Goal: Check status: Check status

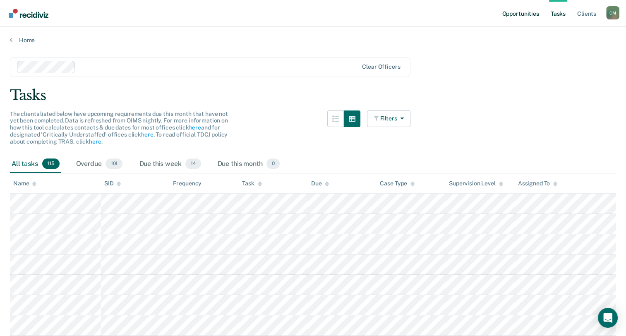
click at [531, 17] on link "Opportunities" at bounding box center [521, 13] width 40 height 26
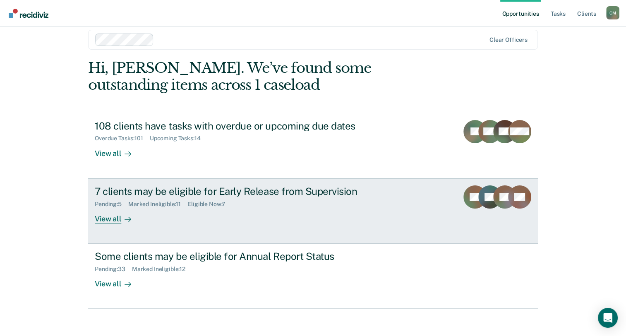
scroll to position [15, 0]
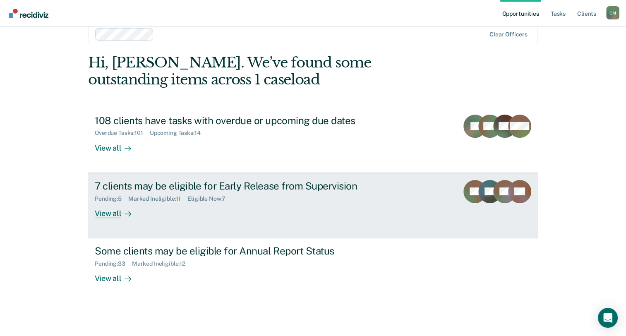
click at [112, 214] on div "View all" at bounding box center [118, 210] width 46 height 16
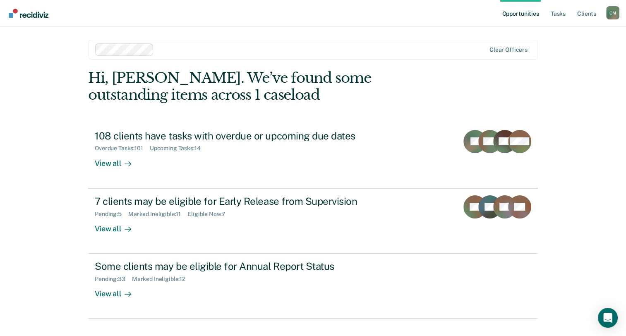
scroll to position [15, 0]
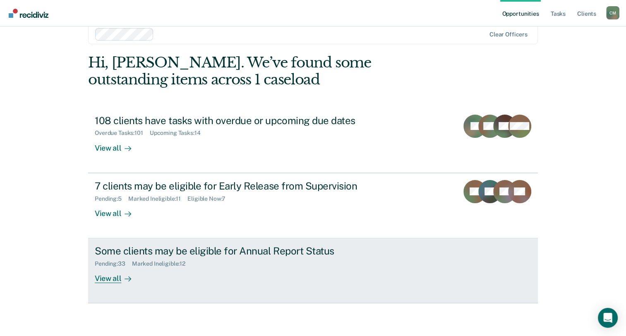
click at [107, 278] on div "View all" at bounding box center [118, 275] width 46 height 16
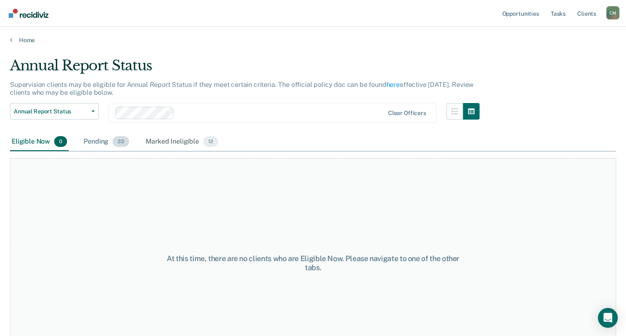
click at [118, 145] on span "33" at bounding box center [121, 141] width 17 height 11
